Goal: Information Seeking & Learning: Check status

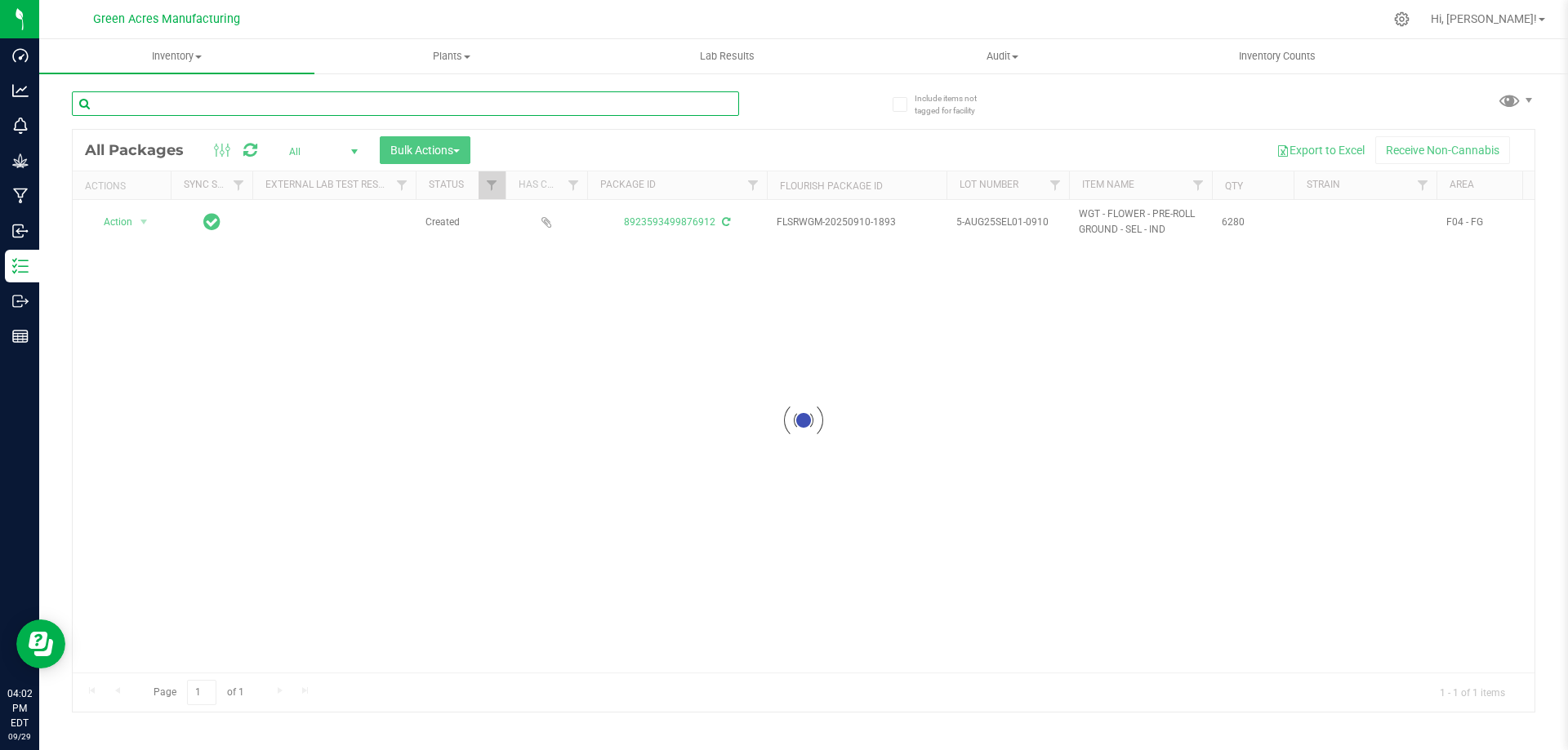
click at [267, 105] on input "text" at bounding box center [405, 103] width 667 height 24
type input "5048469154392598"
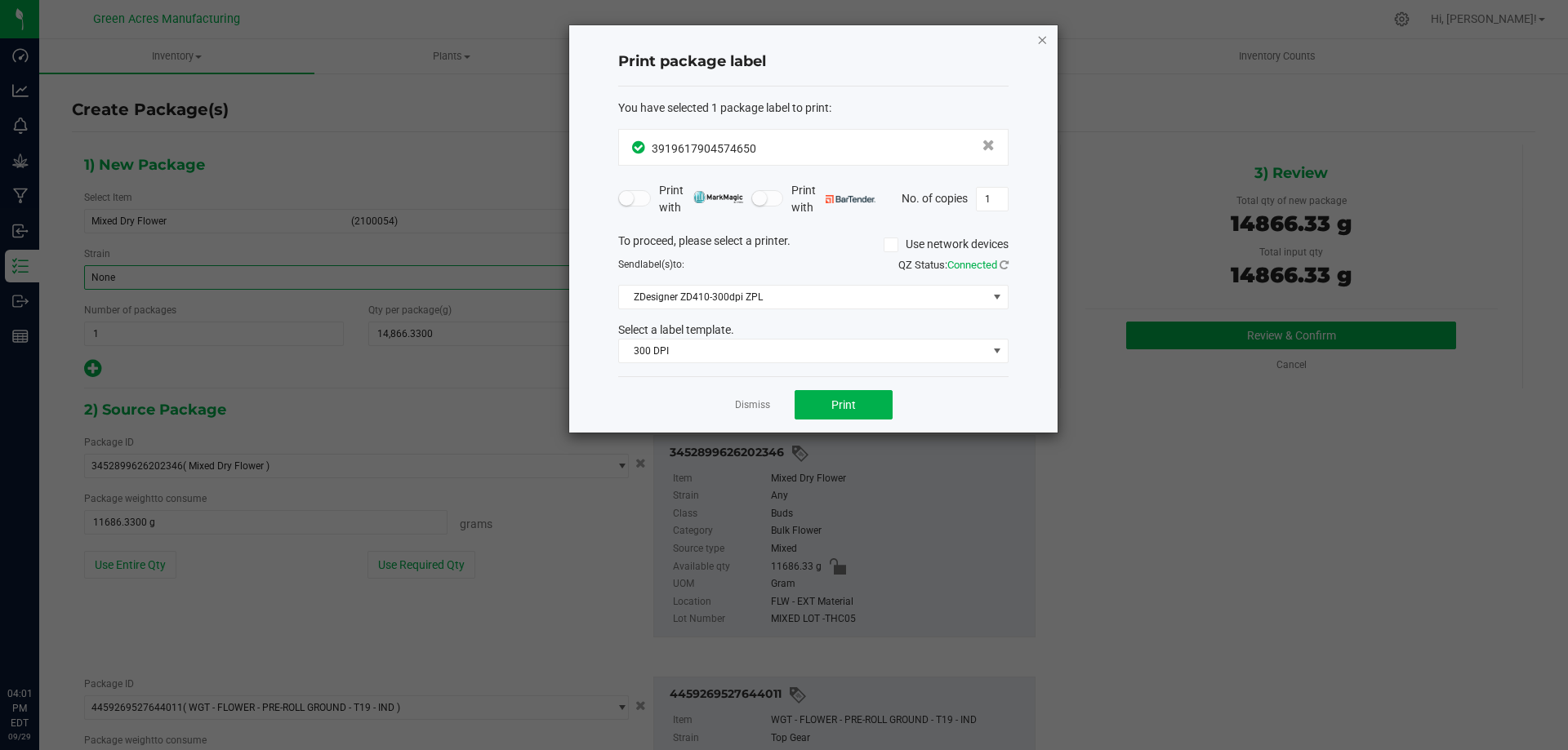
click at [1048, 41] on div "Print package label You have selected 1 package label to print : 39196179045746…" at bounding box center [814, 228] width 489 height 407
click at [1044, 40] on icon "button" at bounding box center [1042, 39] width 12 height 20
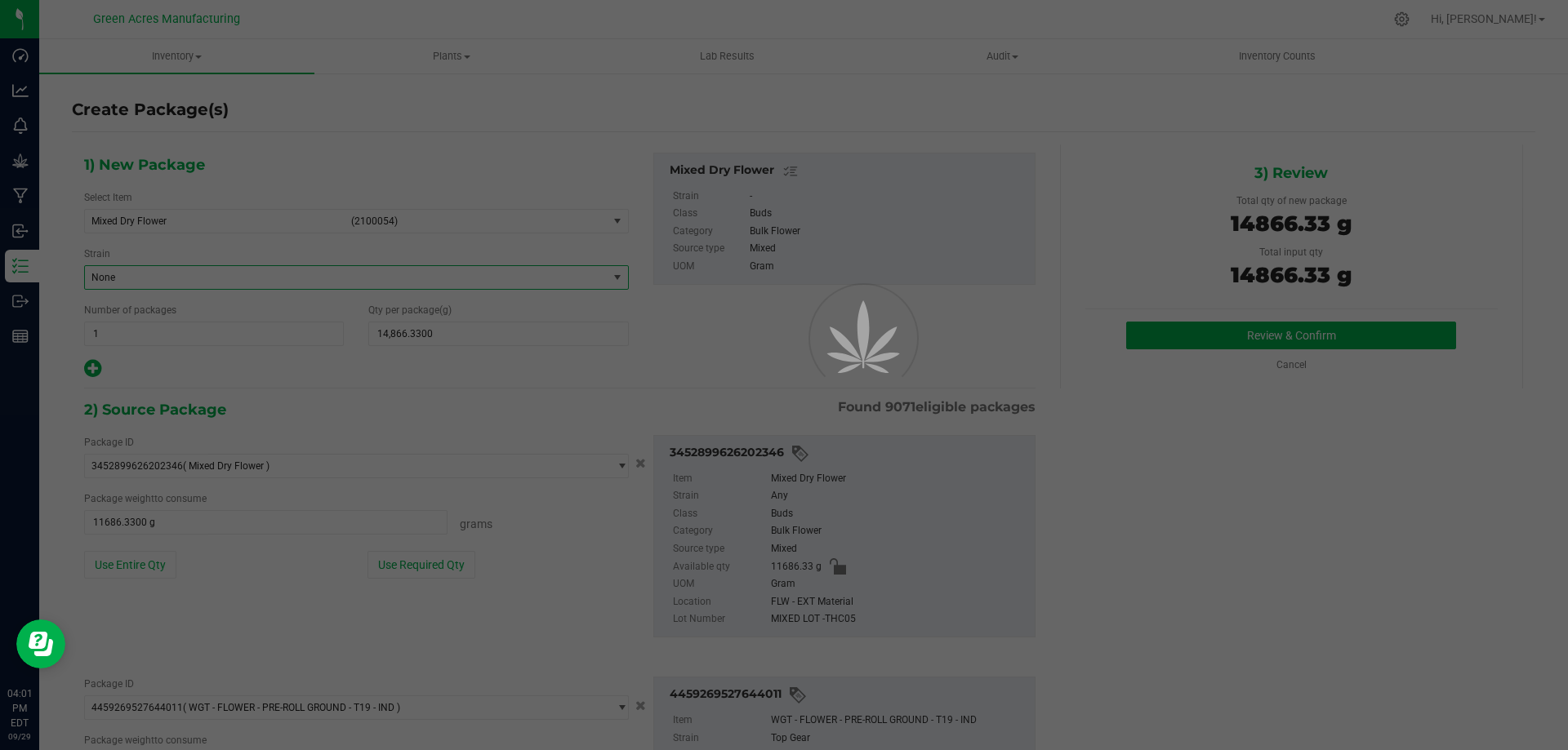
scroll to position [158, 0]
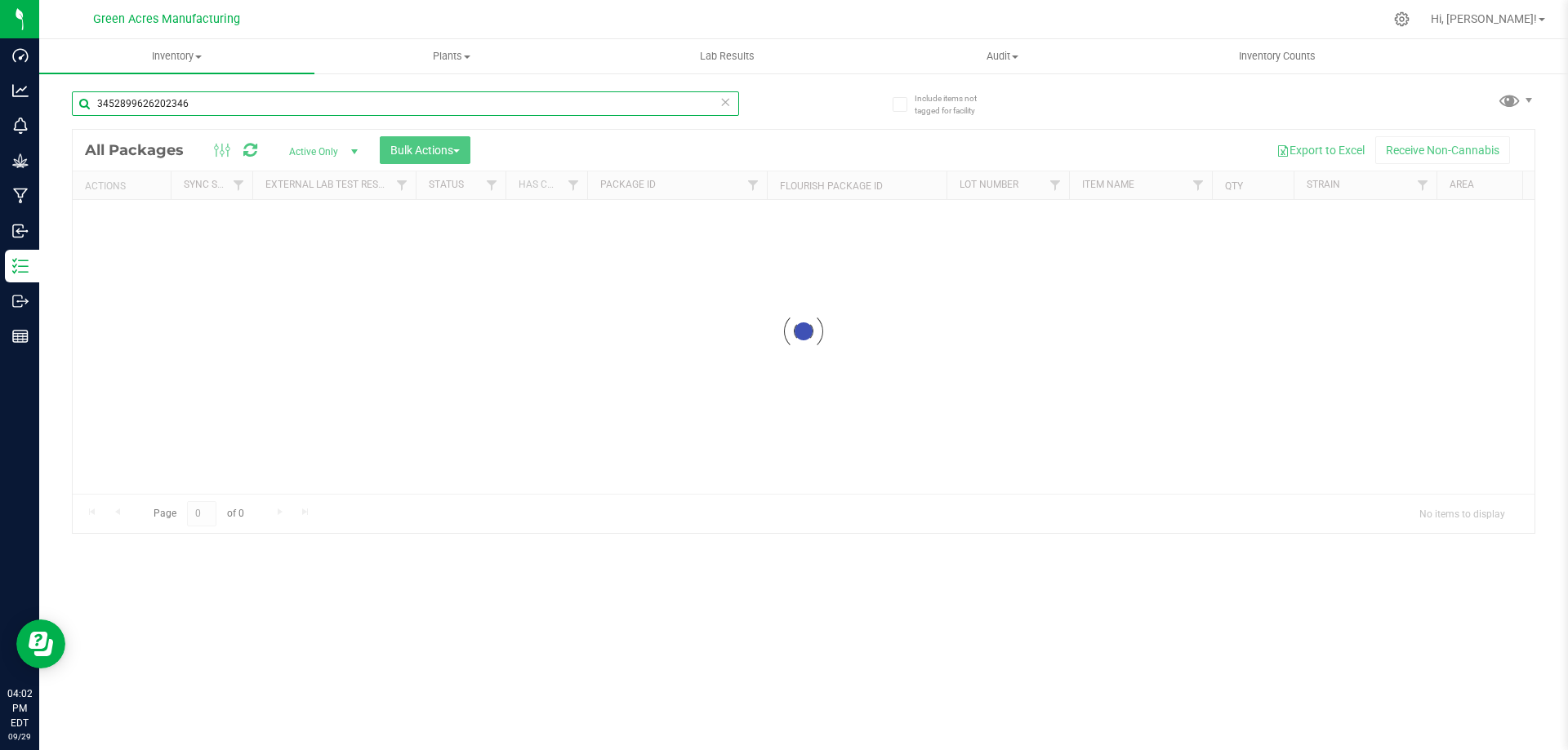
click at [208, 111] on input "3452899626202346" at bounding box center [405, 103] width 667 height 24
click at [209, 110] on input "3452899626202346" at bounding box center [405, 103] width 667 height 24
click at [213, 107] on input "3452899626202346" at bounding box center [405, 103] width 667 height 24
click at [218, 102] on input "3452899626202346" at bounding box center [405, 103] width 667 height 24
